Goal: Check status: Check status

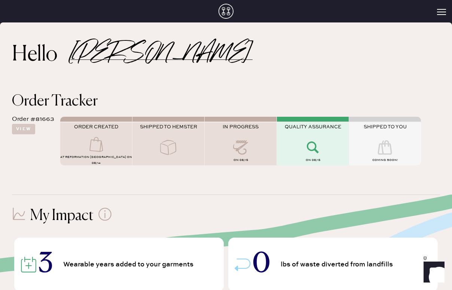
click at [305, 138] on div "QUALITY ASSURANCE" at bounding box center [313, 132] width 72 height 16
click at [314, 148] on icon at bounding box center [313, 147] width 30 height 15
click at [18, 134] on button "View" at bounding box center [23, 129] width 23 height 10
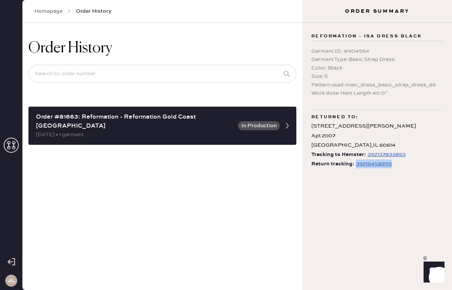
drag, startPoint x: 400, startPoint y: 164, endPoint x: 354, endPoint y: 164, distance: 45.3
click at [354, 164] on div "Return tracking: 392164589115" at bounding box center [377, 163] width 132 height 9
copy div "392164589115"
click at [152, 163] on div "Order History Order #81663: Reformation - Reformation Gold Coast Chicago 08/14/…" at bounding box center [162, 156] width 280 height 267
